Goal: Answer question/provide support: Answer question/provide support

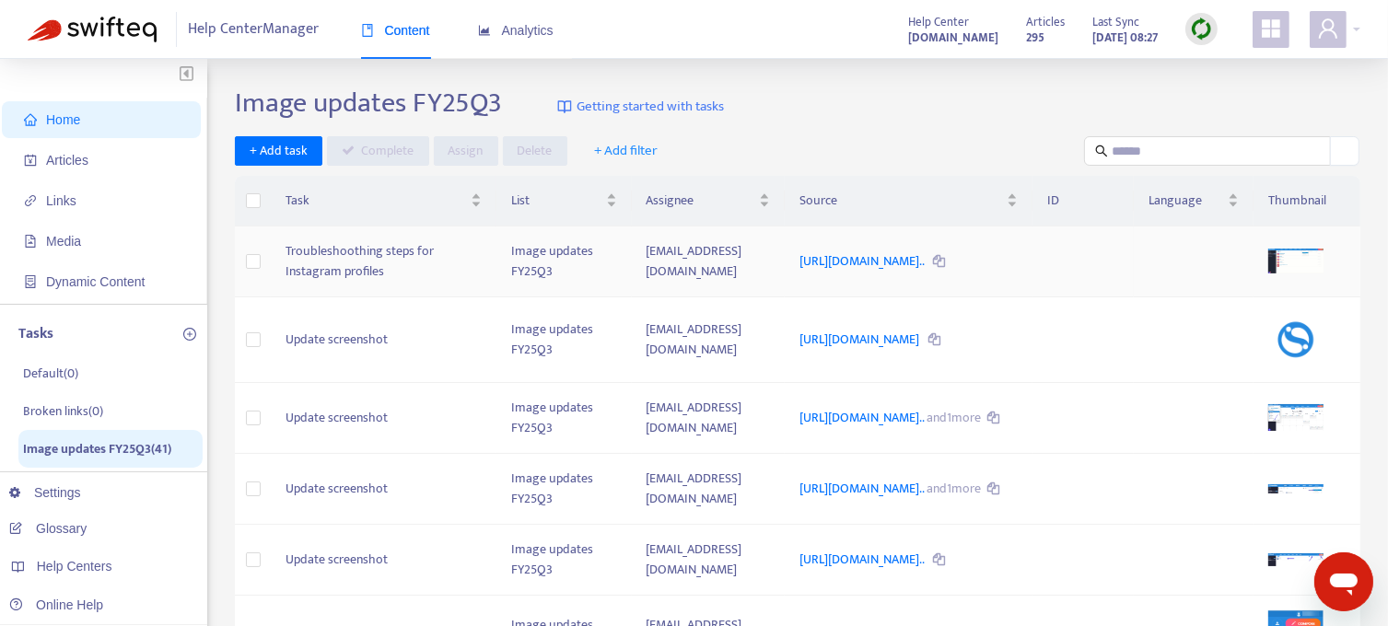
click at [409, 279] on td "Troubleshoothing steps for Instagram profiles" at bounding box center [384, 262] width 226 height 71
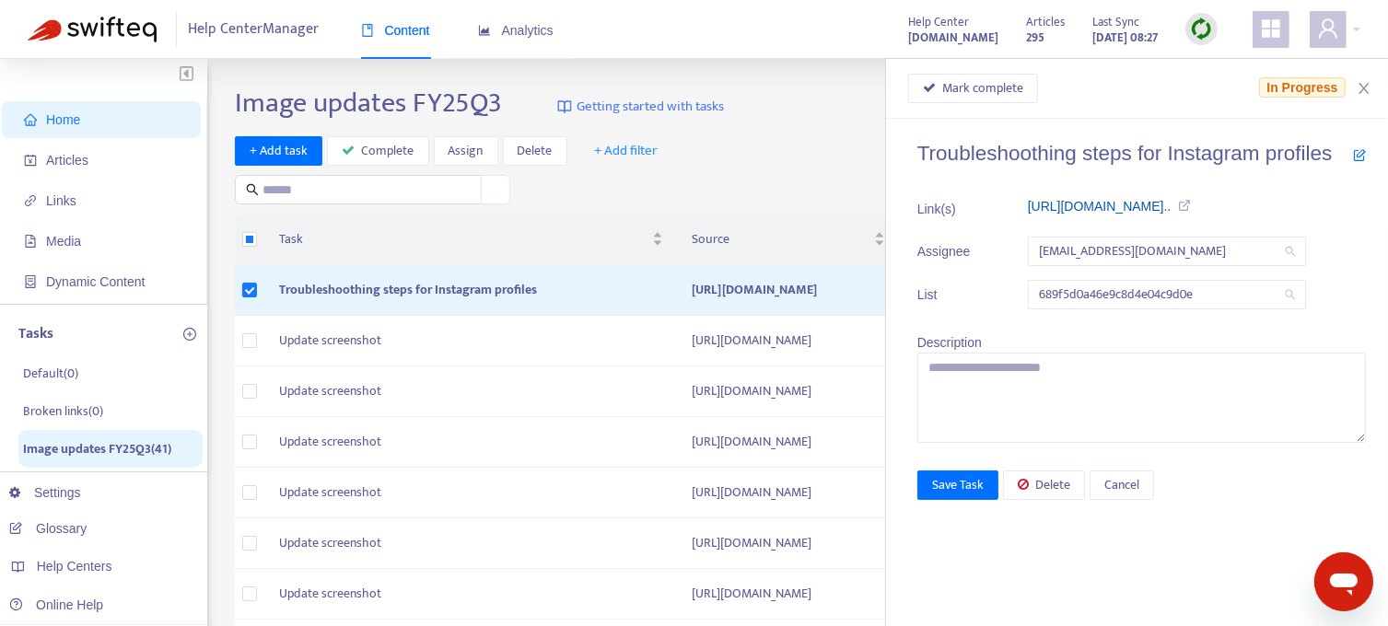
click at [1083, 201] on link "https://support.sendible.com/hc/art..." at bounding box center [1100, 206] width 144 height 15
click at [965, 83] on span "Mark complete" at bounding box center [982, 88] width 81 height 20
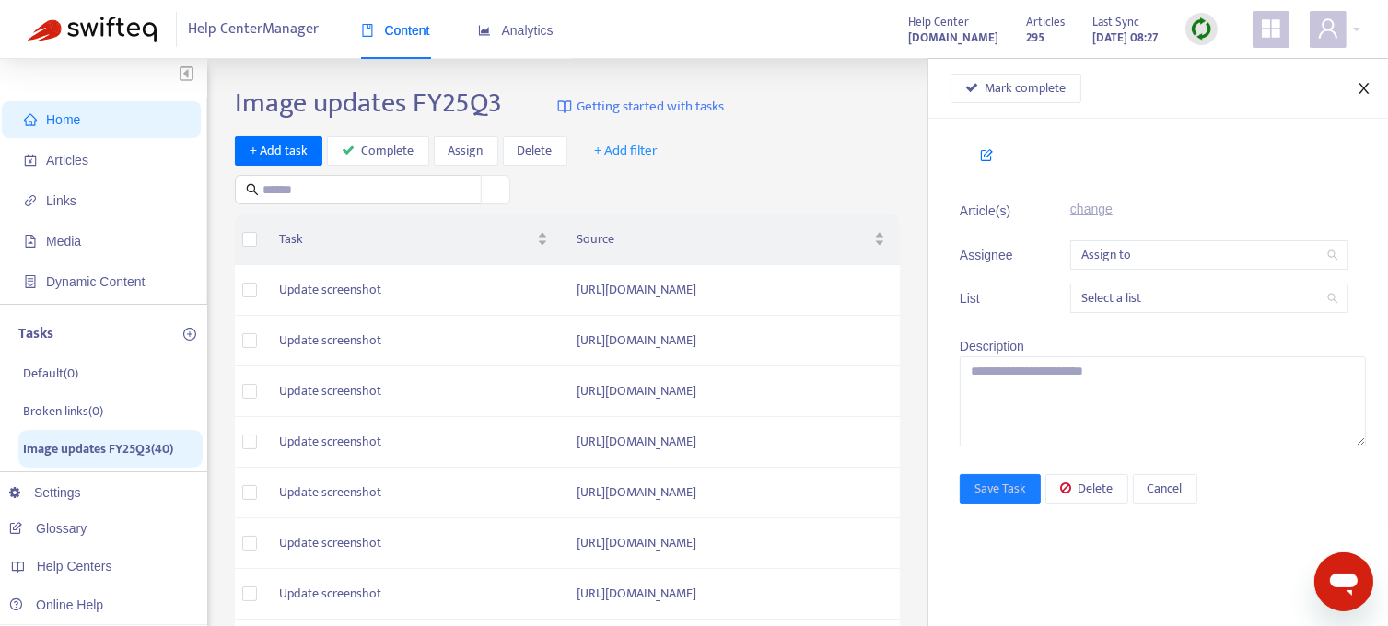
click at [1361, 89] on icon "close" at bounding box center [1364, 88] width 15 height 15
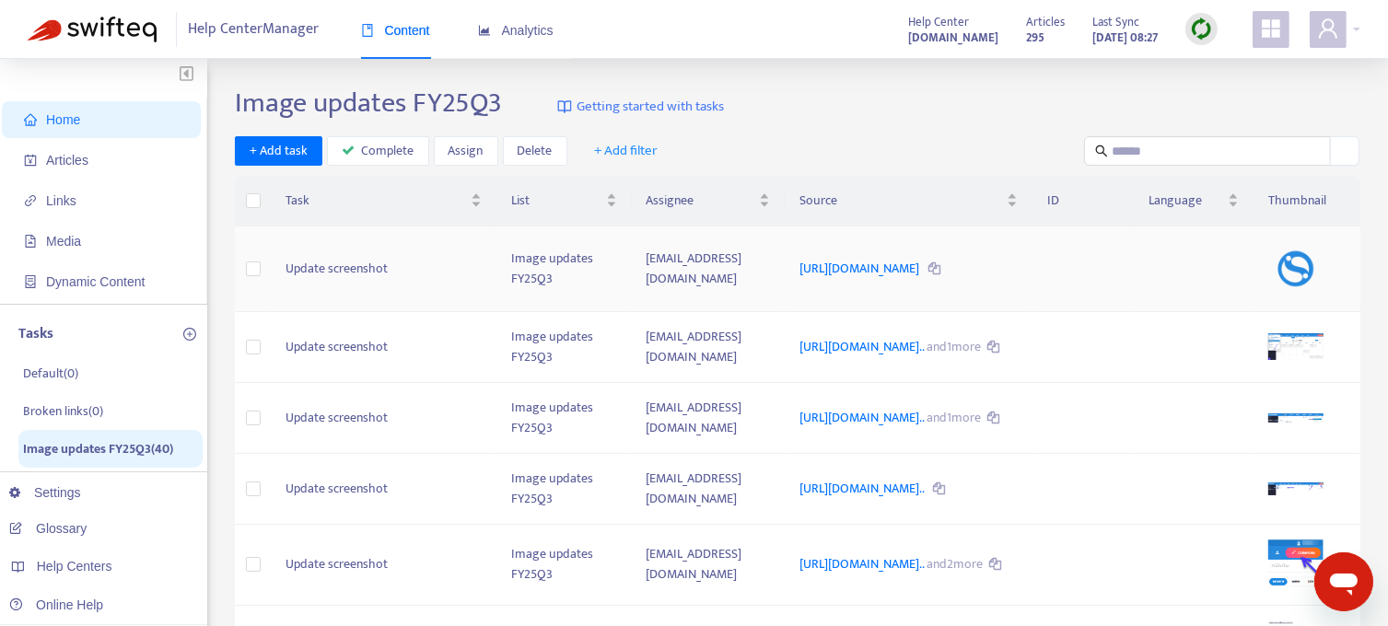
click at [343, 272] on td "Update screenshot" at bounding box center [384, 270] width 226 height 86
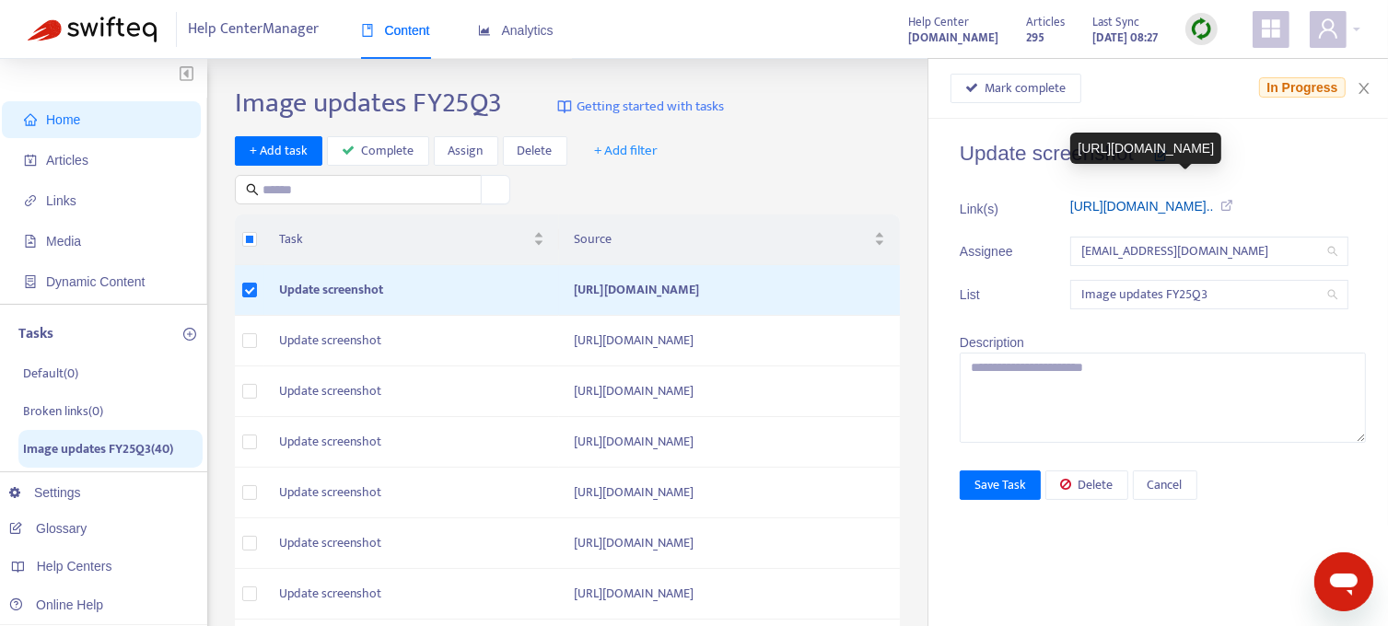
click at [1141, 206] on link "https://support.sendible.com/hc/art..." at bounding box center [1143, 206] width 144 height 15
click at [1043, 87] on span "Mark complete" at bounding box center [1026, 88] width 81 height 20
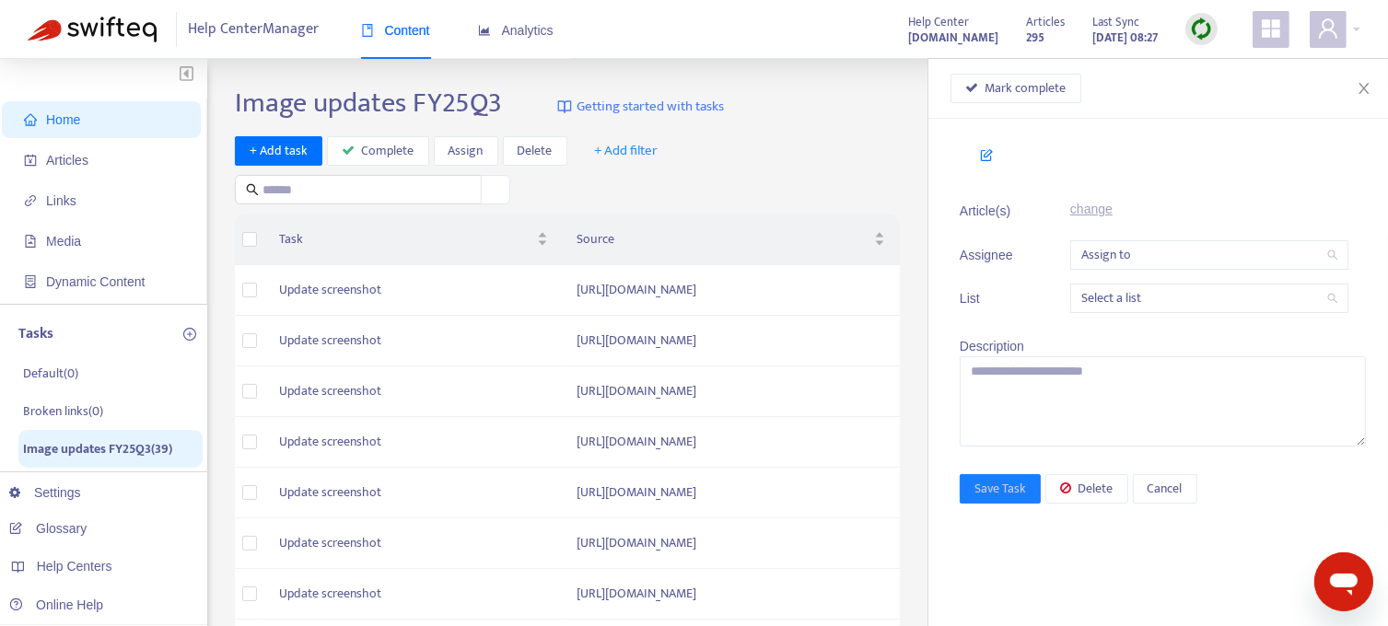
click at [810, 167] on div "+ Add task Complete Assign Delete + Add filter" at bounding box center [572, 170] width 675 height 69
click at [1367, 87] on icon "close" at bounding box center [1364, 88] width 15 height 15
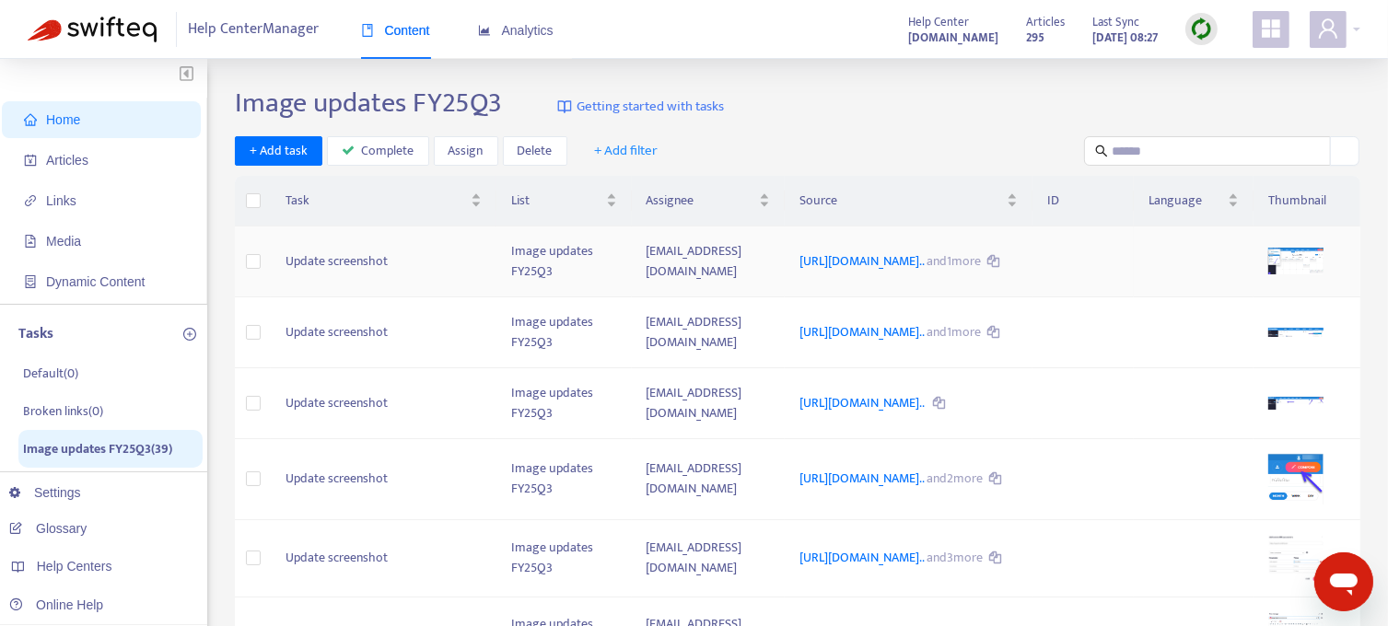
click at [327, 268] on td "Update screenshot" at bounding box center [384, 262] width 226 height 71
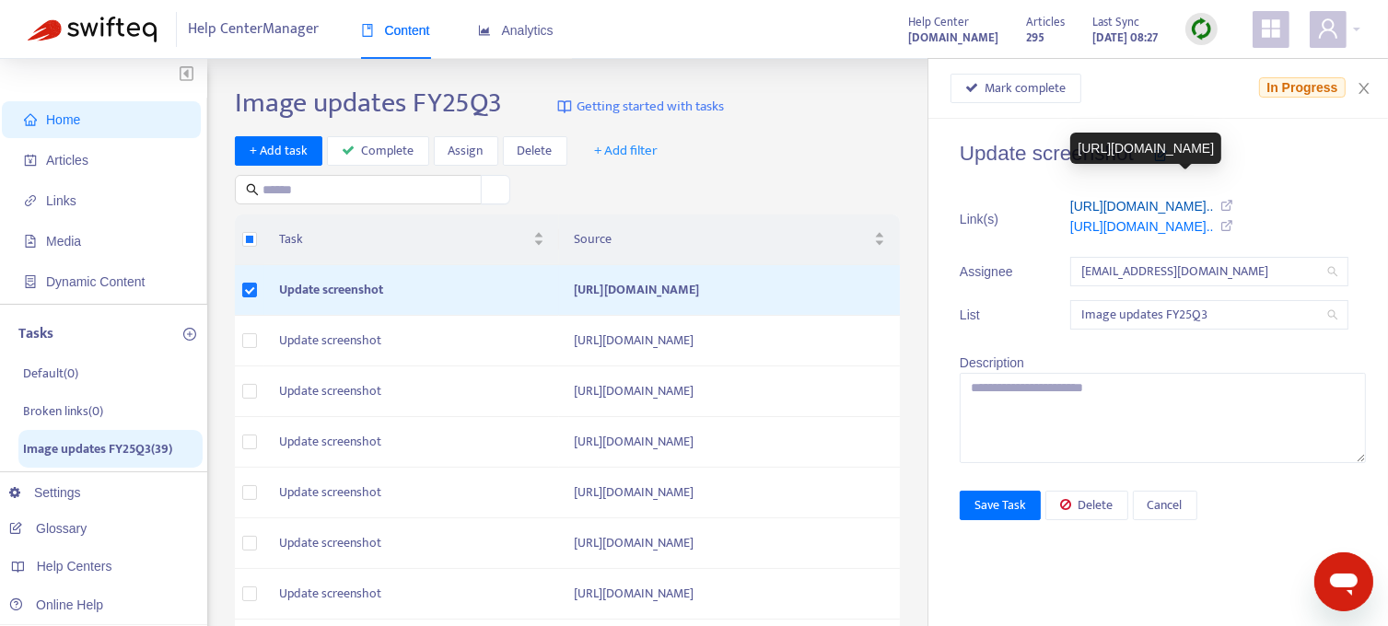
click at [1187, 211] on link "https://support.sendible.com/hc/art..." at bounding box center [1143, 206] width 144 height 15
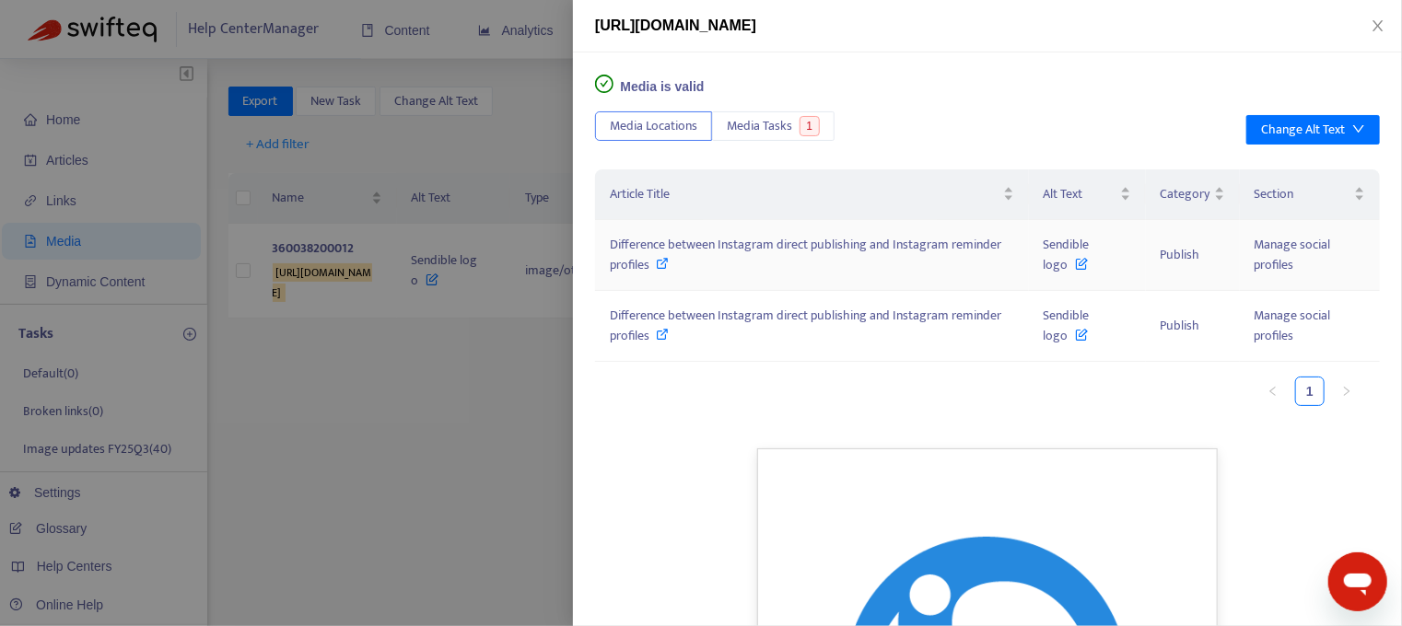
click at [722, 246] on span "Difference between Instagram direct publishing and Instagram reminder profiles" at bounding box center [806, 254] width 392 height 41
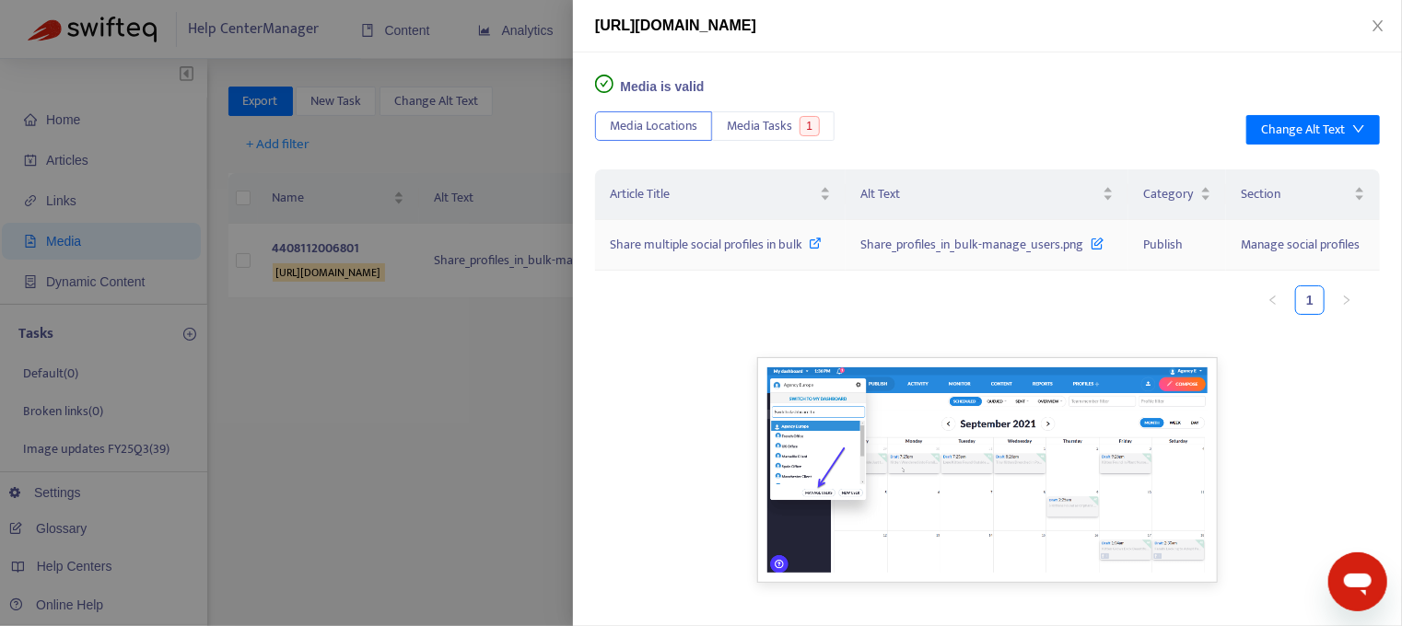
click at [757, 239] on span "Share multiple social profiles in bulk" at bounding box center [706, 244] width 193 height 21
